Goal: Task Accomplishment & Management: Complete application form

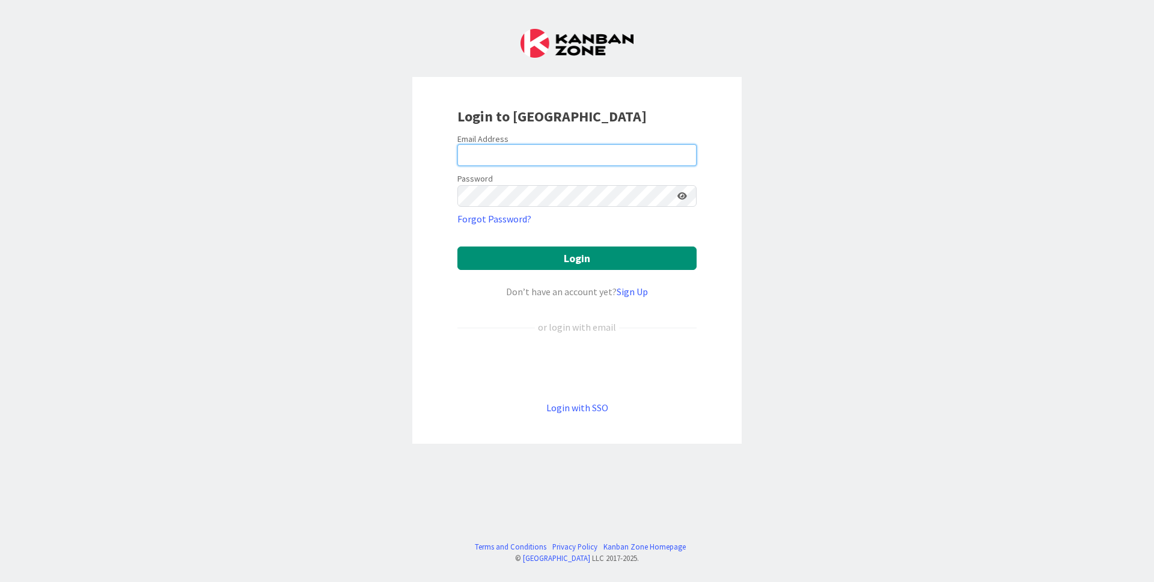
click at [594, 151] on input "email" at bounding box center [576, 155] width 239 height 22
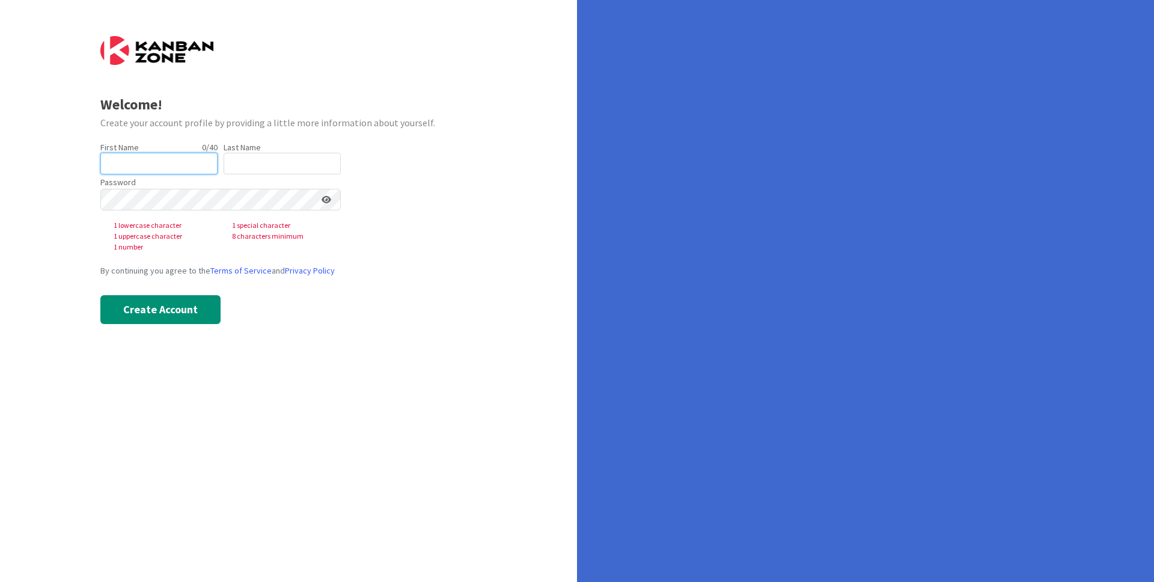
click at [198, 157] on input "text" at bounding box center [158, 164] width 117 height 22
type input "[PERSON_NAME]"
click at [250, 172] on input "text" at bounding box center [282, 164] width 117 height 22
click at [243, 156] on input "text" at bounding box center [282, 164] width 117 height 22
type input "Gatof"
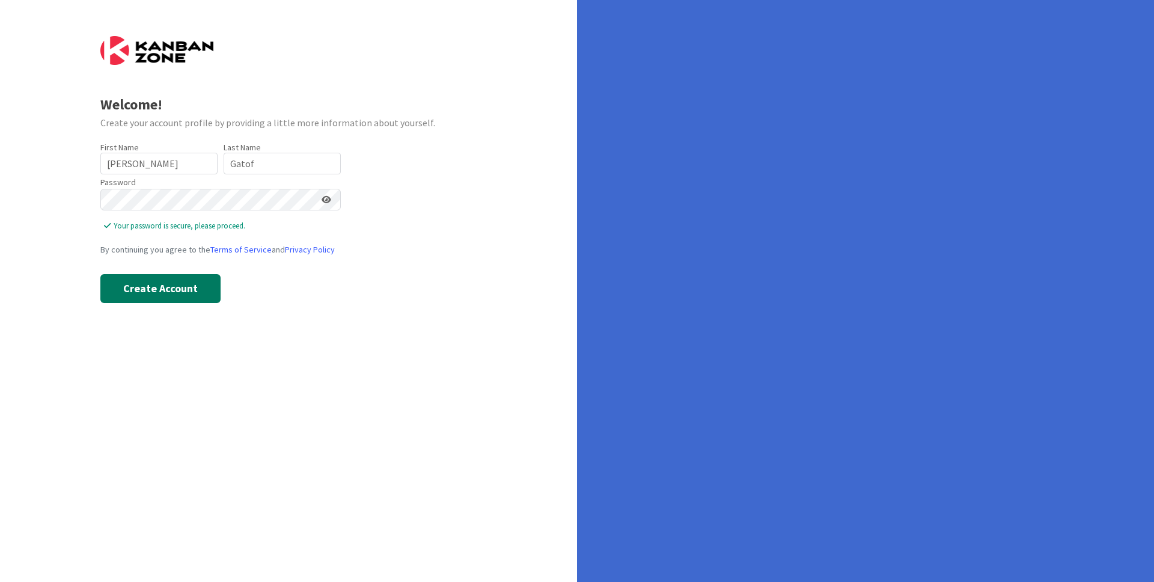
click at [205, 286] on button "Create Account" at bounding box center [160, 288] width 120 height 29
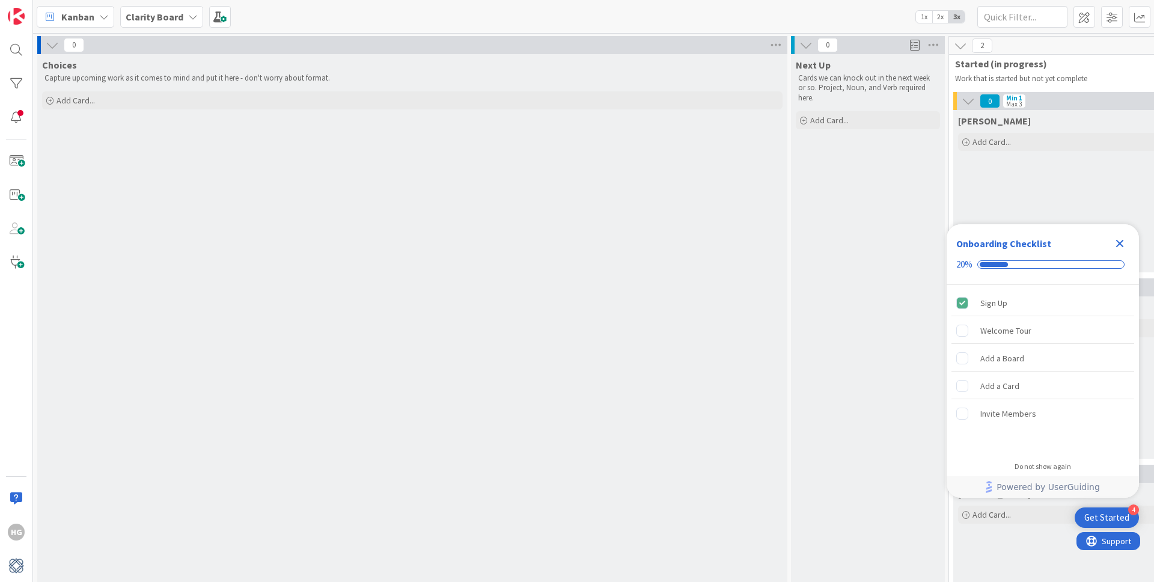
click at [54, 44] on icon at bounding box center [52, 44] width 13 height 13
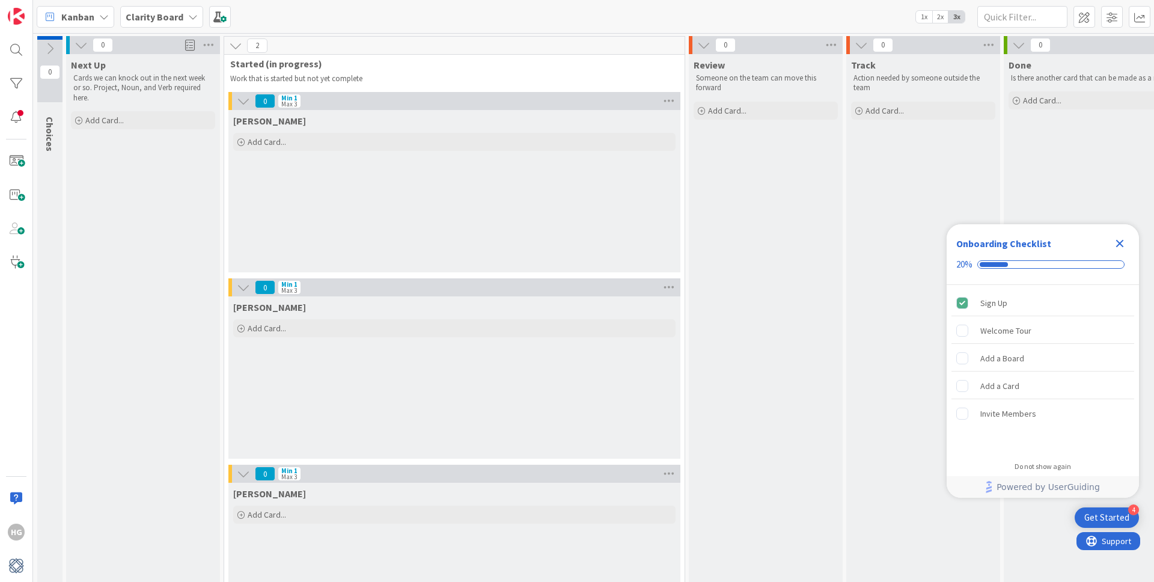
click at [249, 100] on icon at bounding box center [243, 100] width 13 height 13
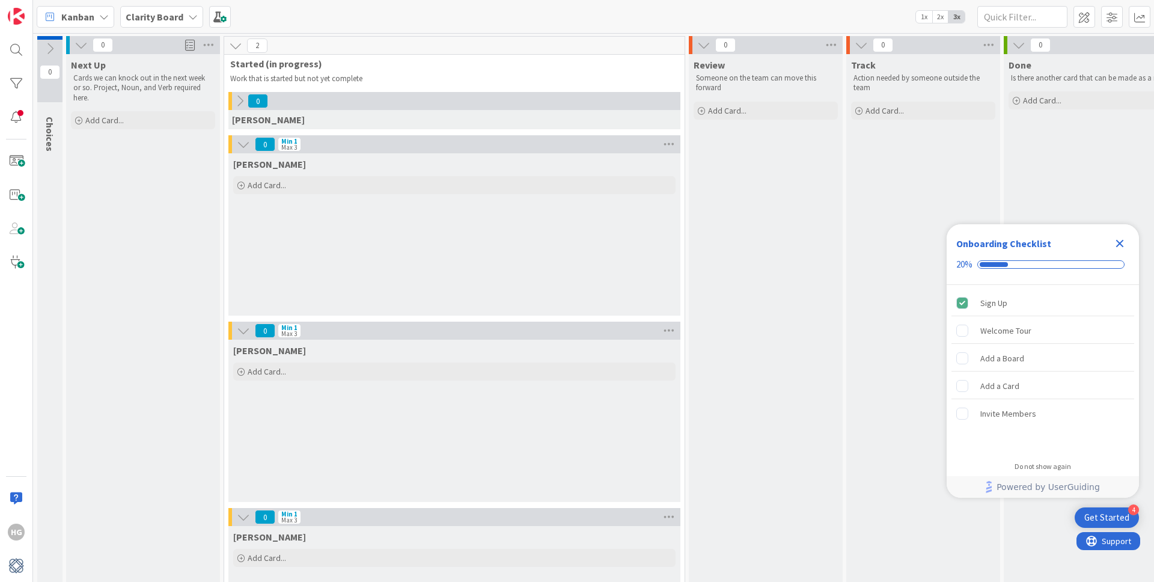
click at [241, 145] on icon at bounding box center [243, 144] width 13 height 13
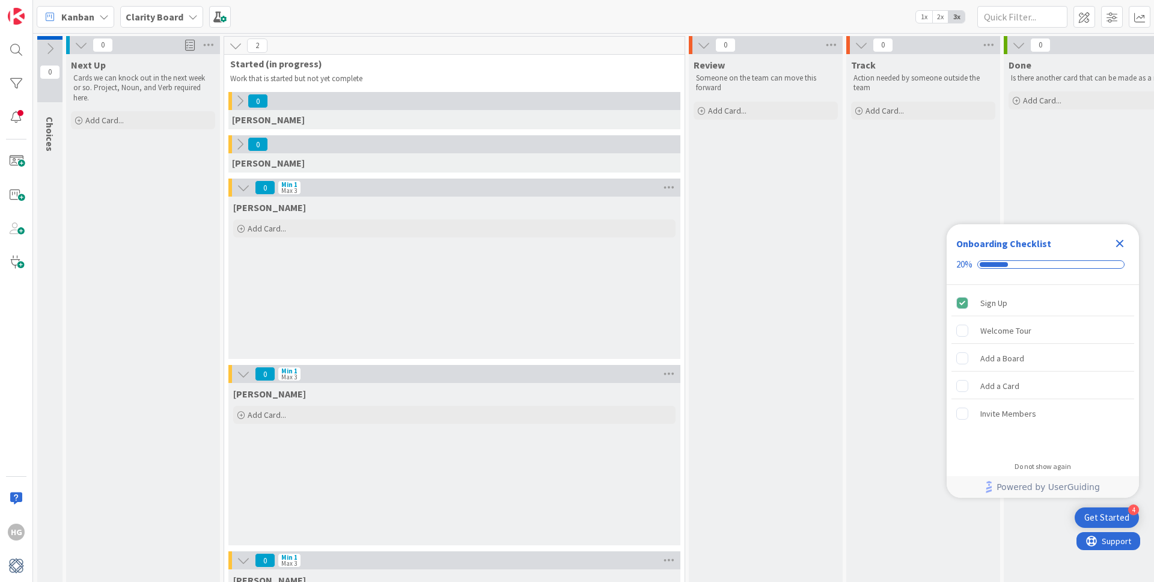
click at [238, 186] on icon at bounding box center [243, 187] width 13 height 13
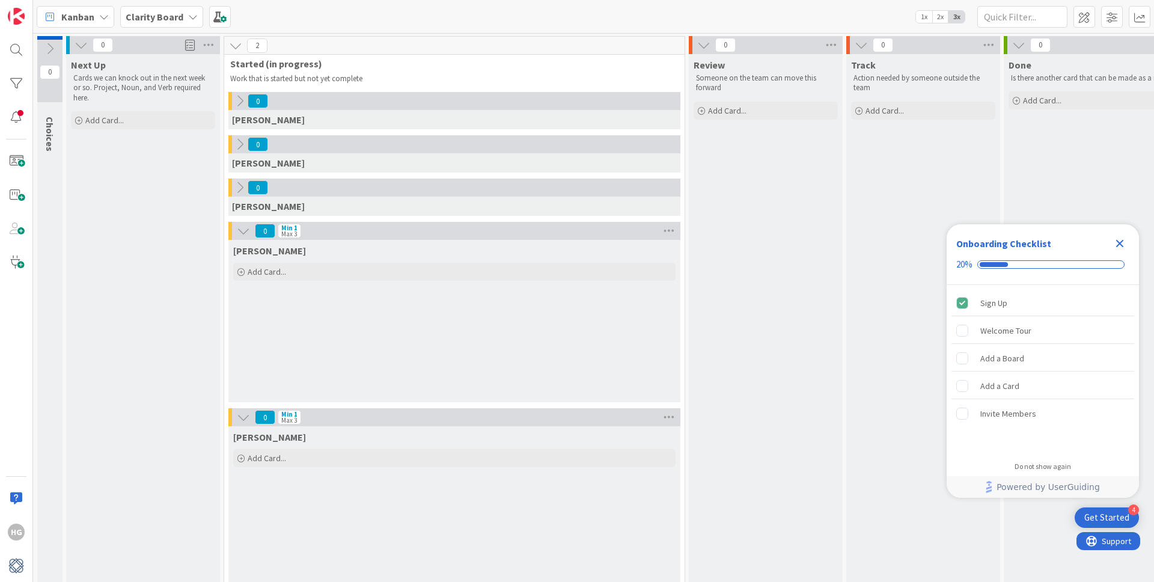
click at [243, 229] on icon at bounding box center [243, 230] width 13 height 13
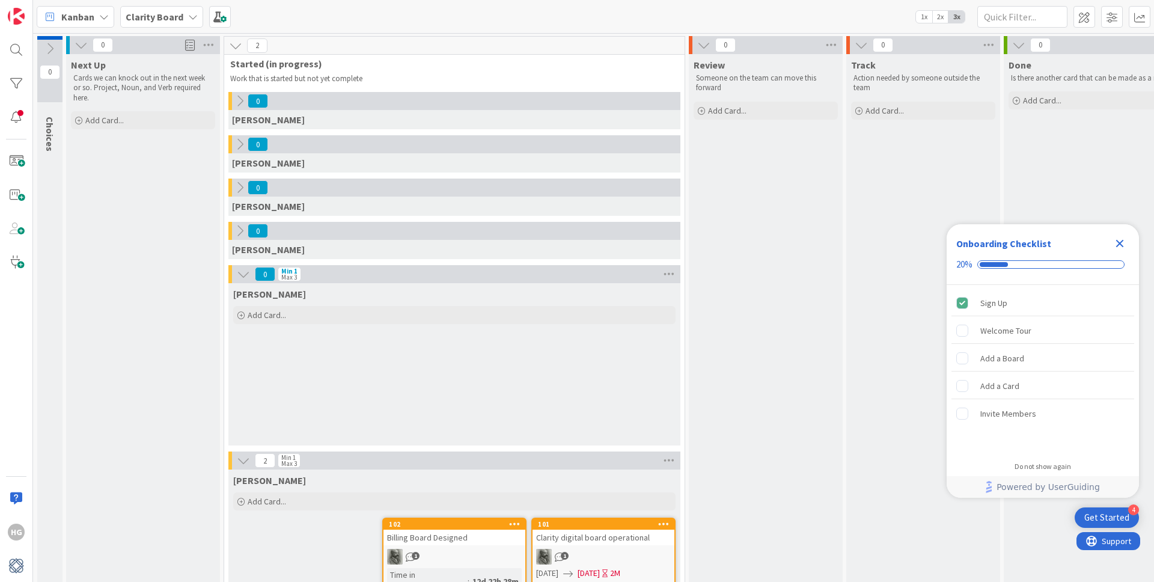
click at [240, 272] on icon at bounding box center [243, 273] width 13 height 13
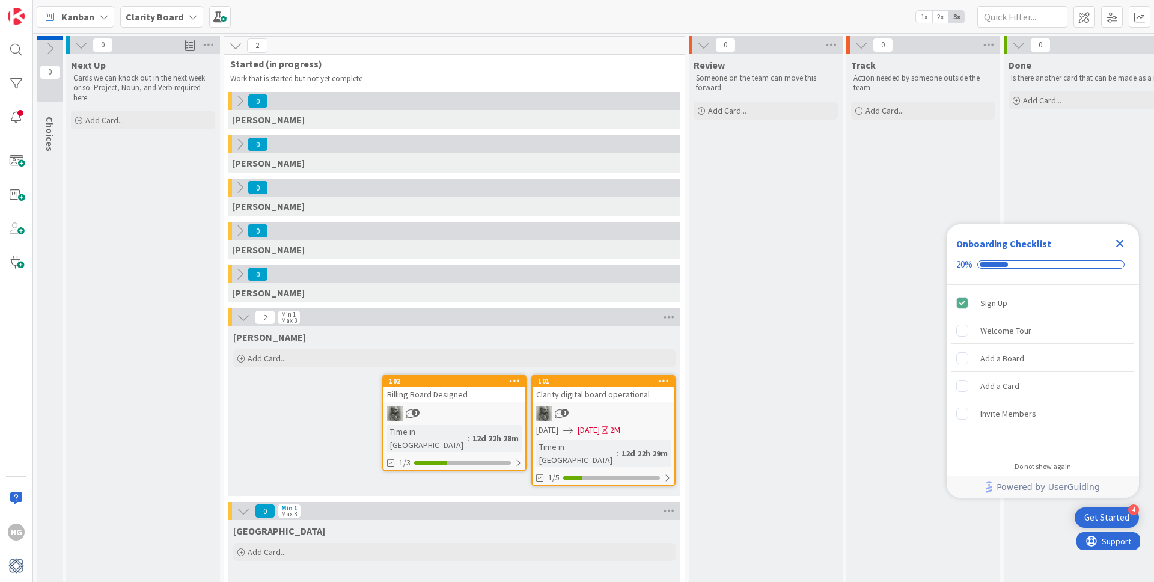
click at [246, 321] on icon at bounding box center [243, 317] width 13 height 13
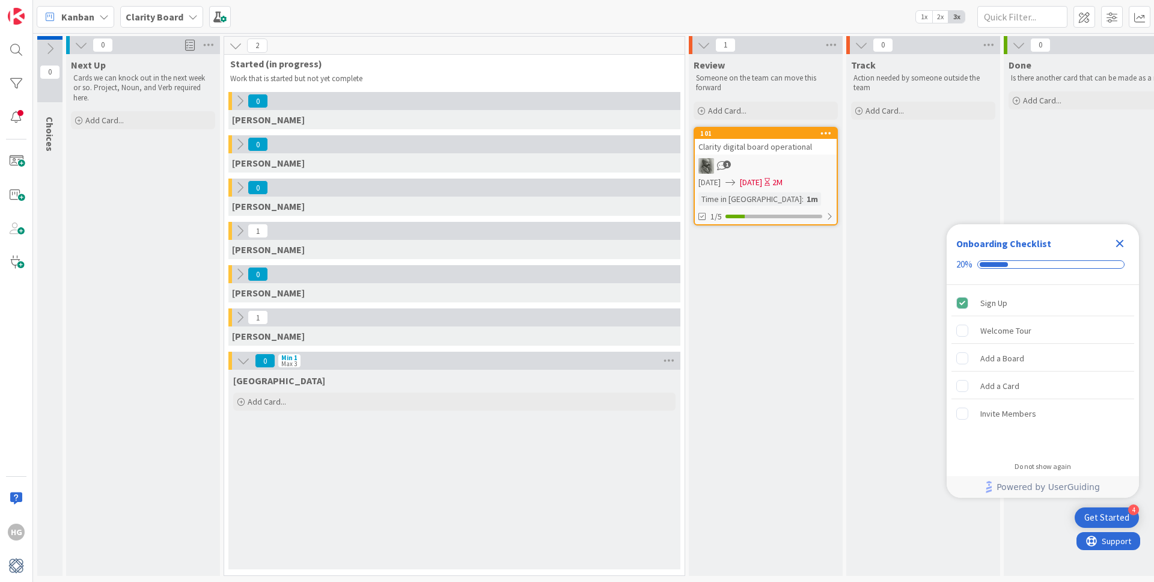
click at [235, 234] on icon at bounding box center [239, 230] width 13 height 13
